Goal: Information Seeking & Learning: Check status

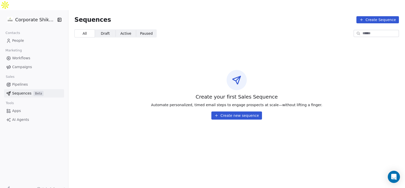
click at [27, 64] on span "Campaigns" at bounding box center [22, 66] width 20 height 5
